Goal: Navigation & Orientation: Find specific page/section

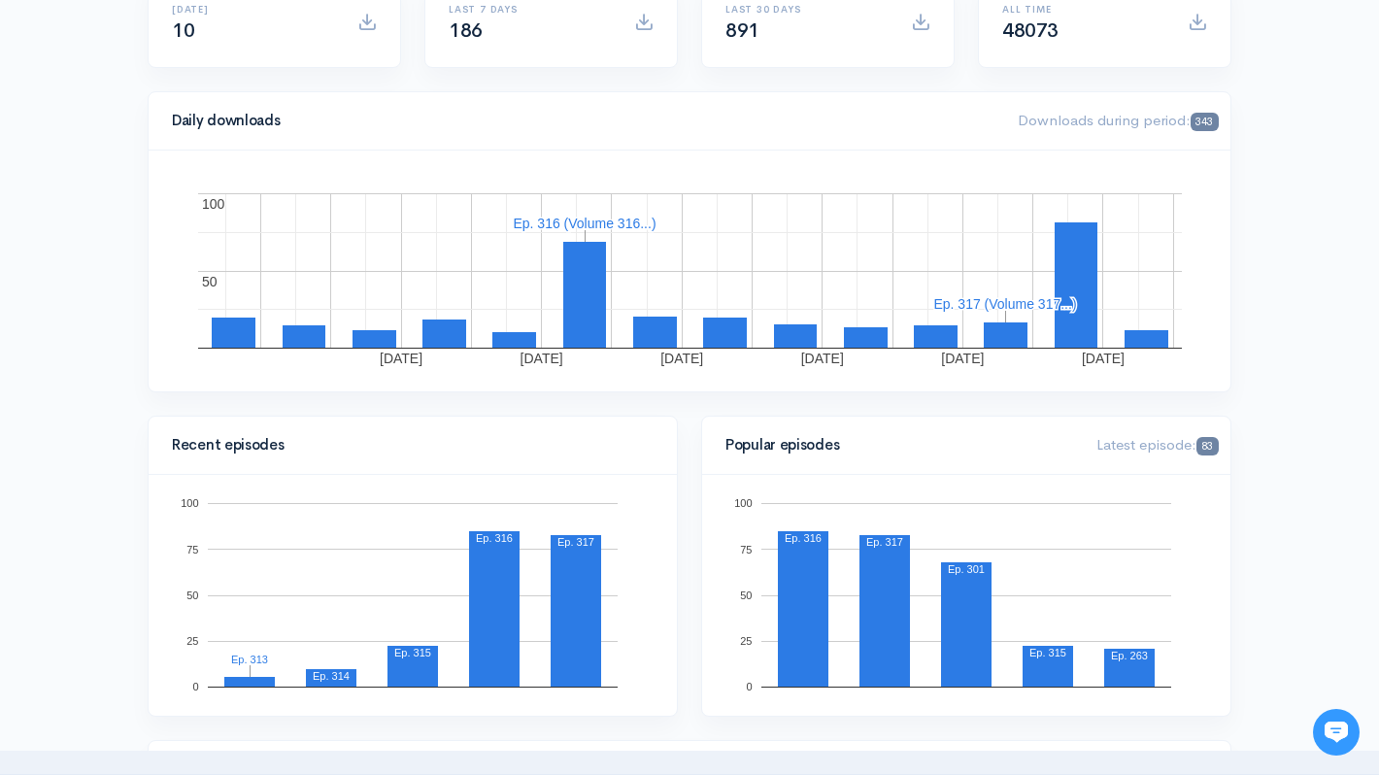
scroll to position [266, 0]
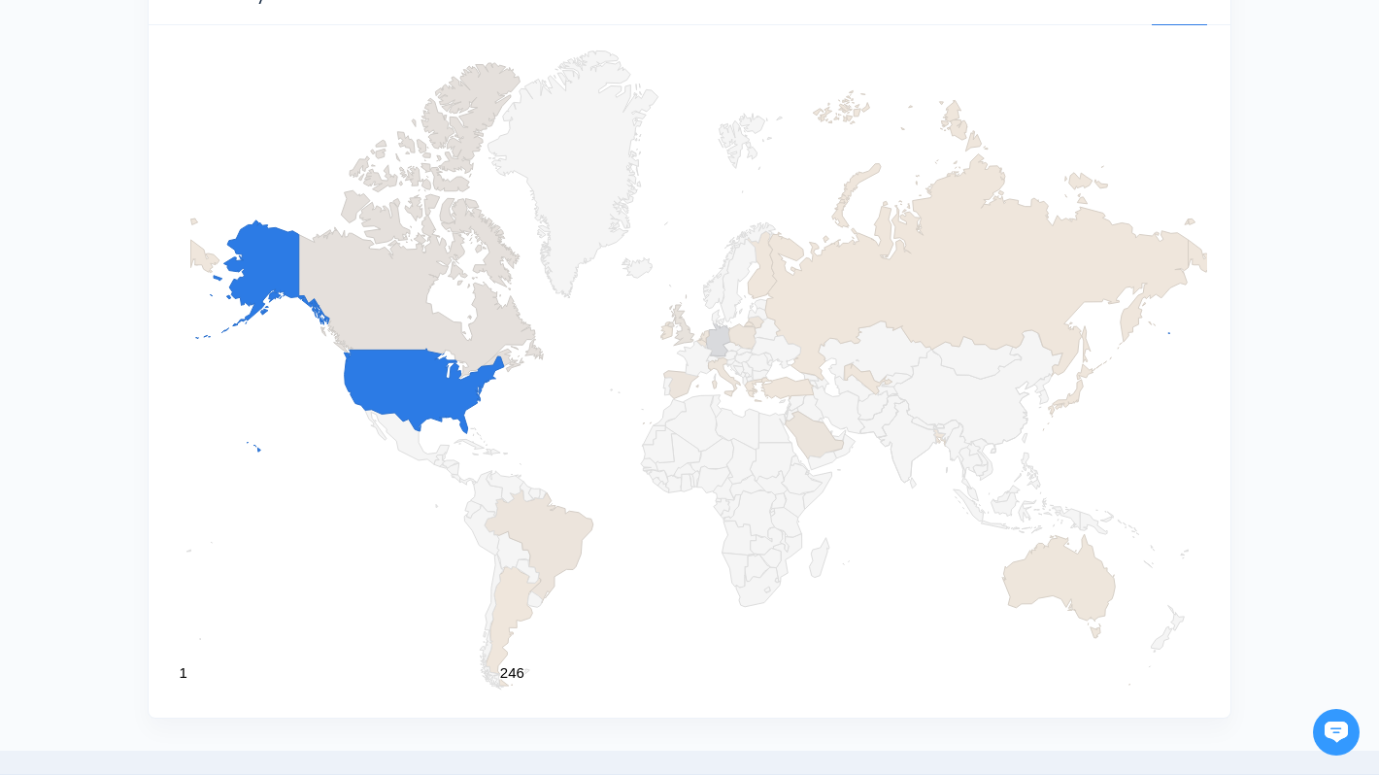
scroll to position [1935, 0]
